Goal: Information Seeking & Learning: Understand process/instructions

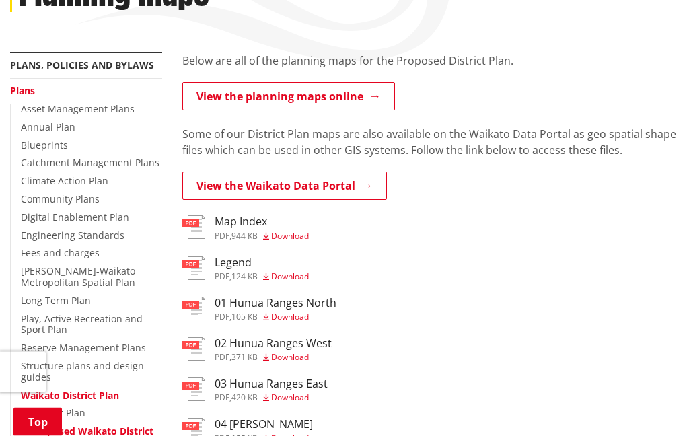
scroll to position [281, 0]
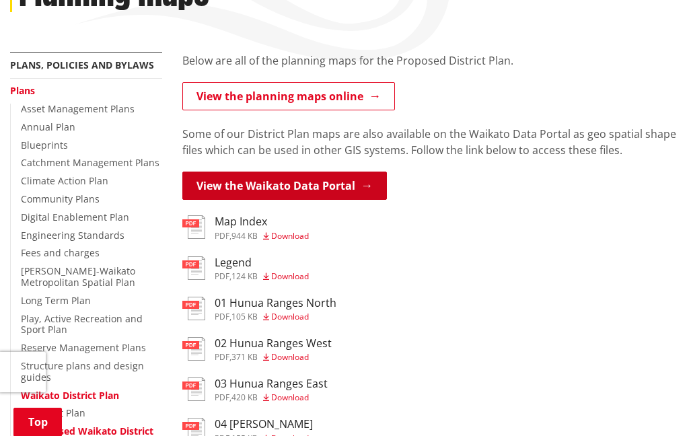
click at [375, 186] on link "View the Waikato Data Portal" at bounding box center [284, 186] width 205 height 28
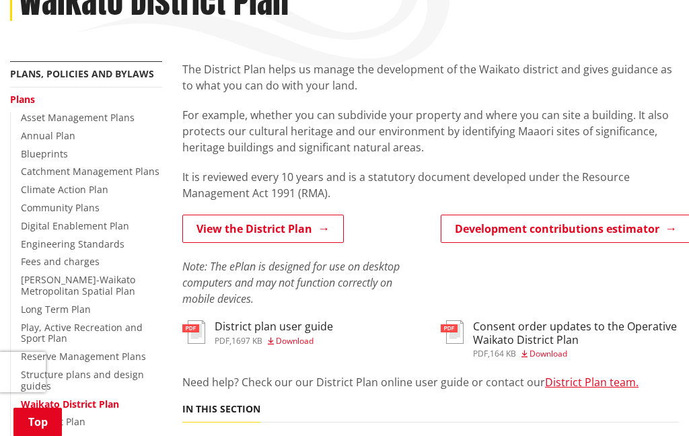
scroll to position [272, 0]
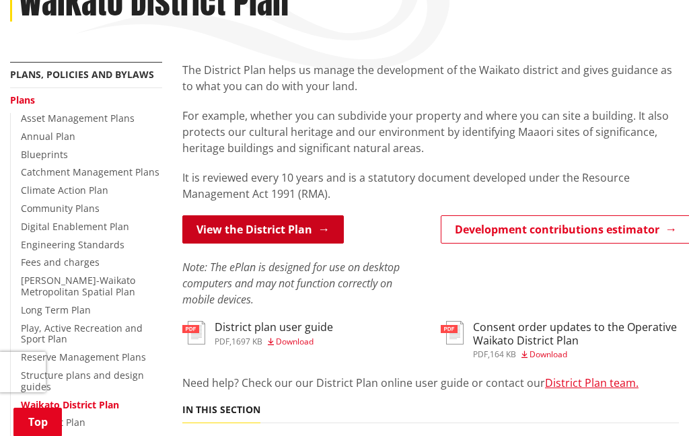
click at [202, 230] on link "View the District Plan" at bounding box center [262, 229] width 161 height 28
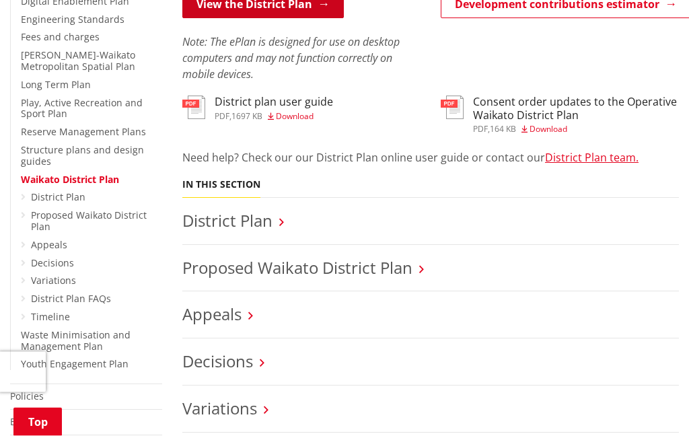
scroll to position [515, 0]
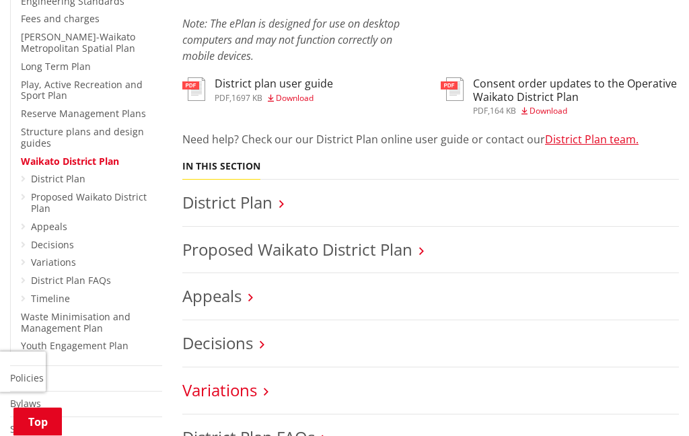
click at [252, 386] on link "Variations" at bounding box center [219, 390] width 75 height 22
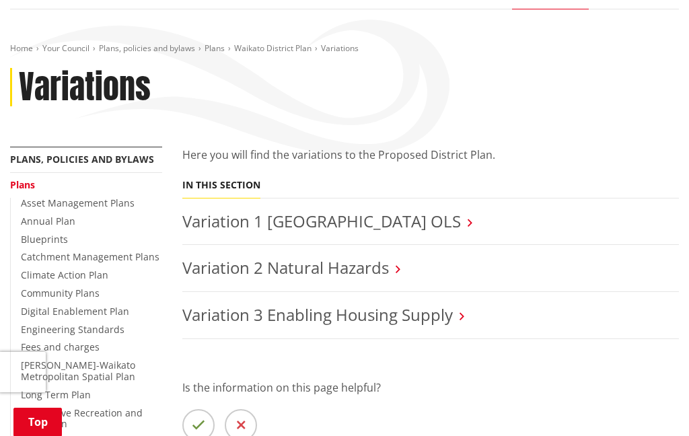
scroll to position [190, 0]
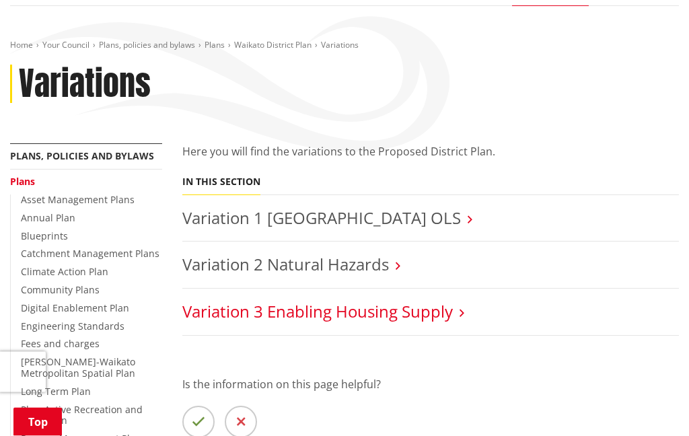
click at [449, 314] on link "Variation 3 Enabling Housing Supply" at bounding box center [317, 312] width 270 height 22
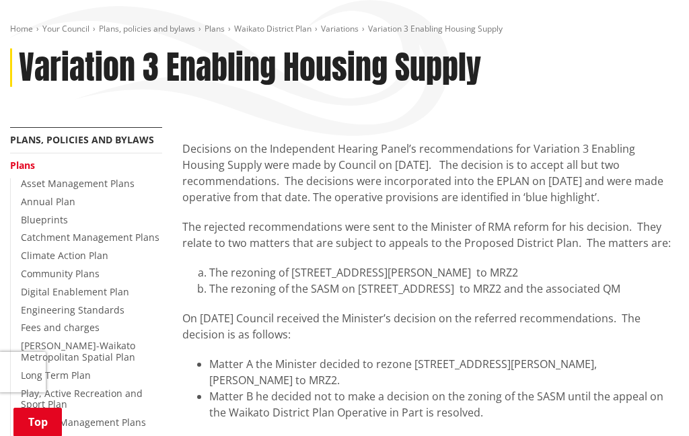
scroll to position [593, 0]
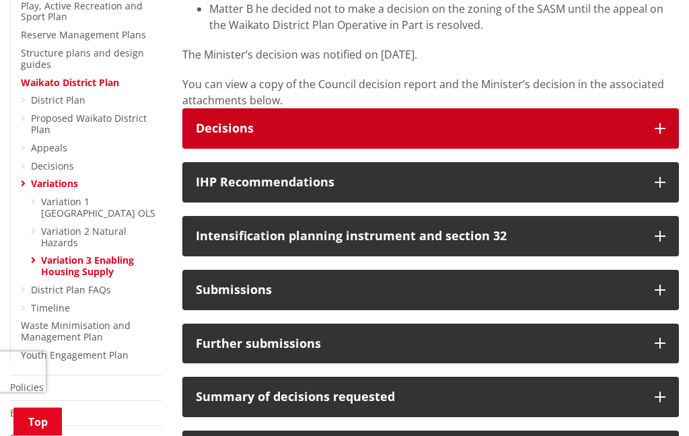
click at [628, 128] on div "Decisions" at bounding box center [418, 128] width 445 height 13
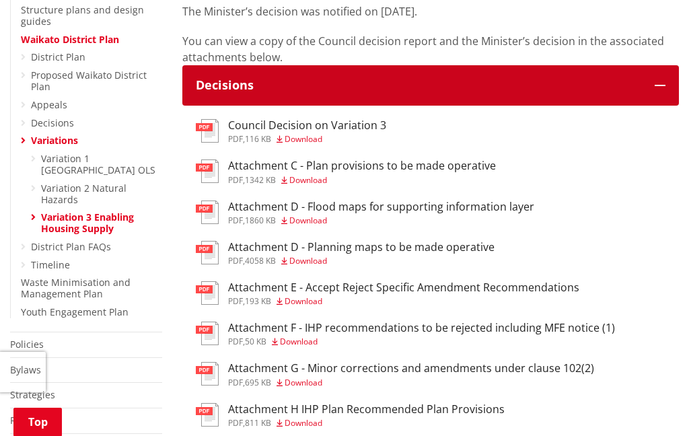
scroll to position [636, 0]
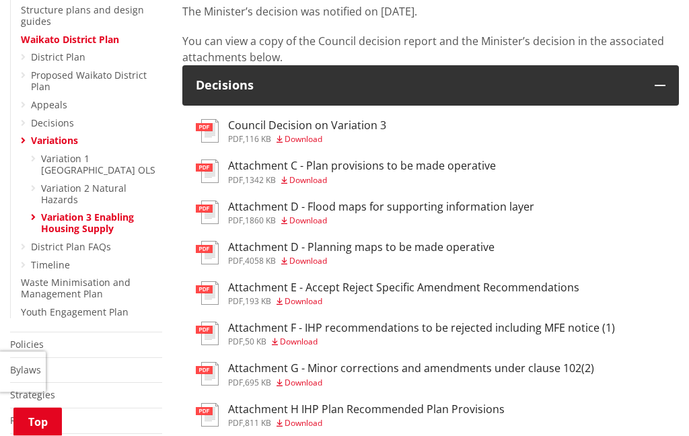
click at [472, 244] on h3 "Attachment D - Planning maps to be made operative" at bounding box center [361, 248] width 266 height 13
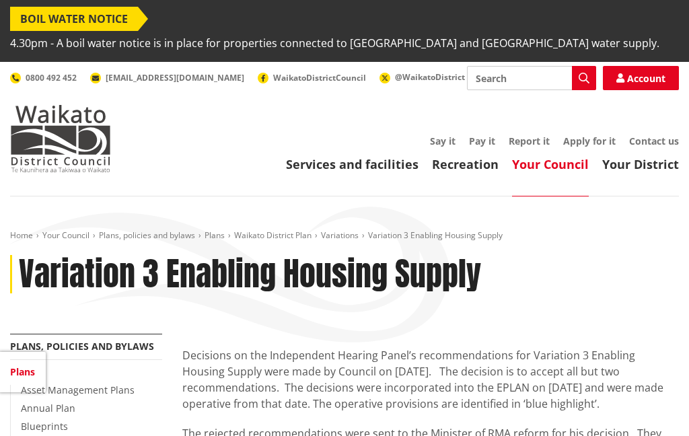
scroll to position [637, 0]
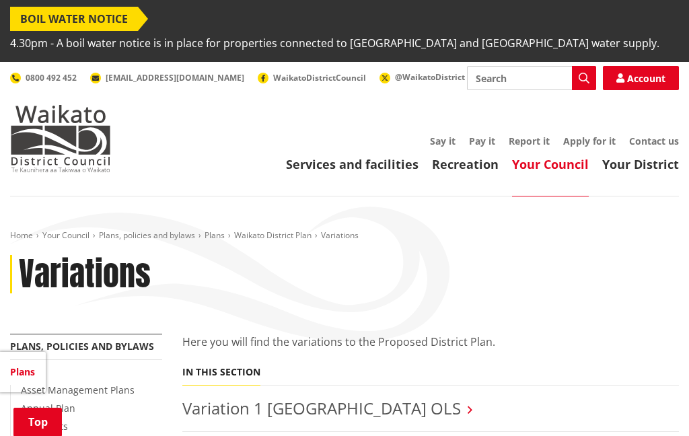
scroll to position [244, 0]
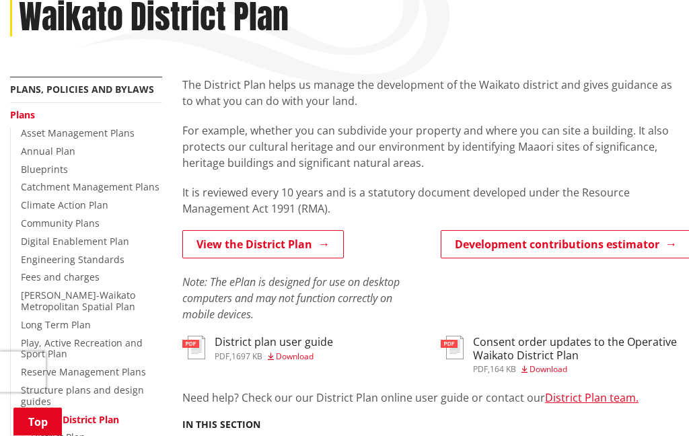
scroll to position [258, 0]
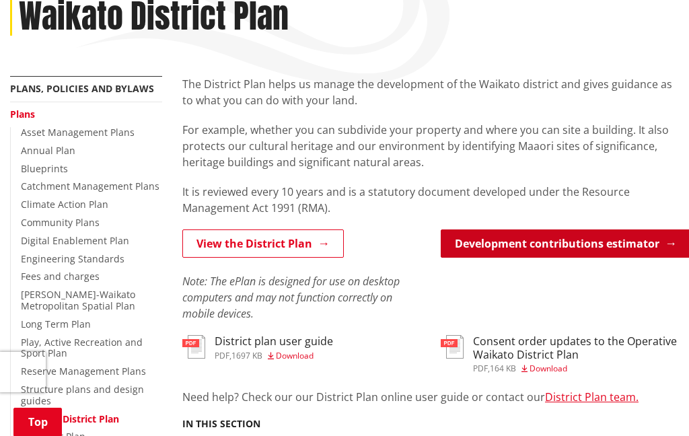
click at [645, 240] on link "Development contributions estimator" at bounding box center [566, 243] width 250 height 28
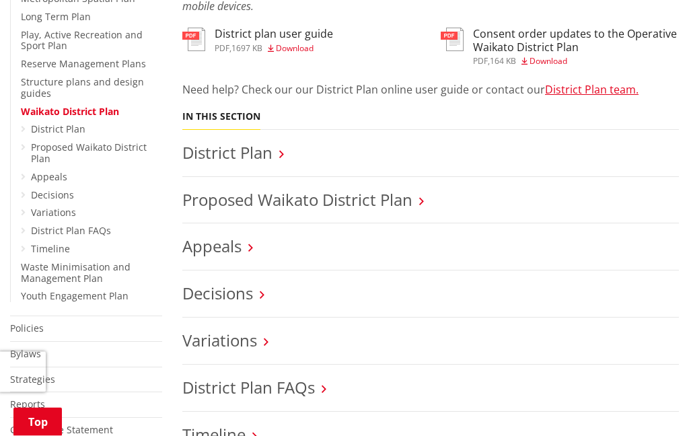
scroll to position [566, 0]
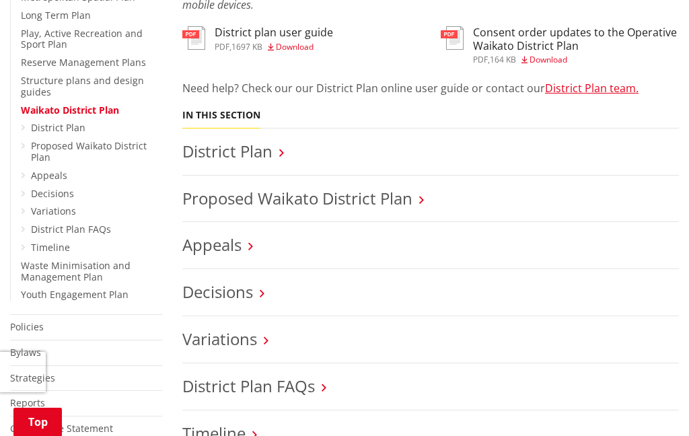
click at [543, 146] on h3 "District Plan" at bounding box center [430, 152] width 497 height 20
click at [266, 155] on link "District Plan" at bounding box center [227, 151] width 90 height 22
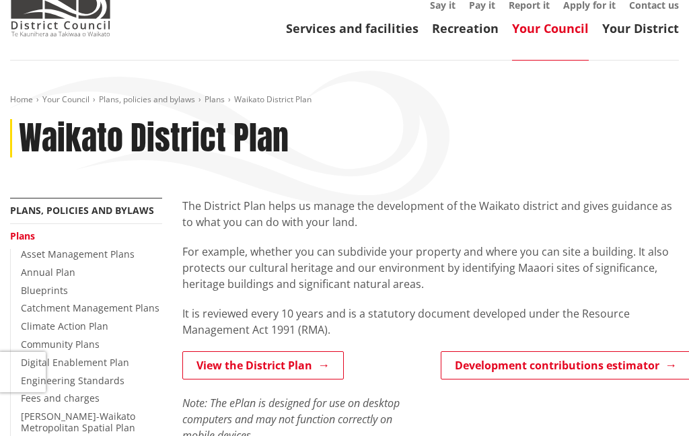
scroll to position [135, 0]
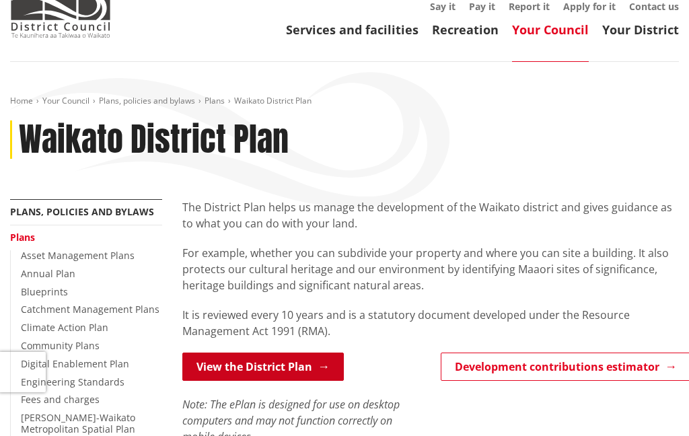
click at [313, 369] on link "View the District Plan" at bounding box center [262, 367] width 161 height 28
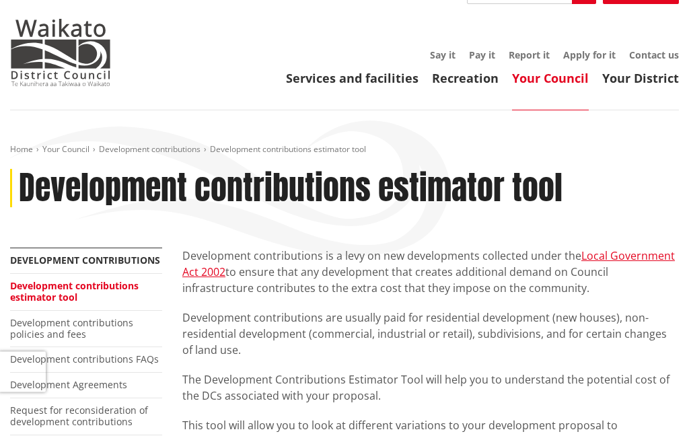
scroll to position [64, 0]
